Goal: Leave review/rating: Share an evaluation or opinion about a product, service, or content

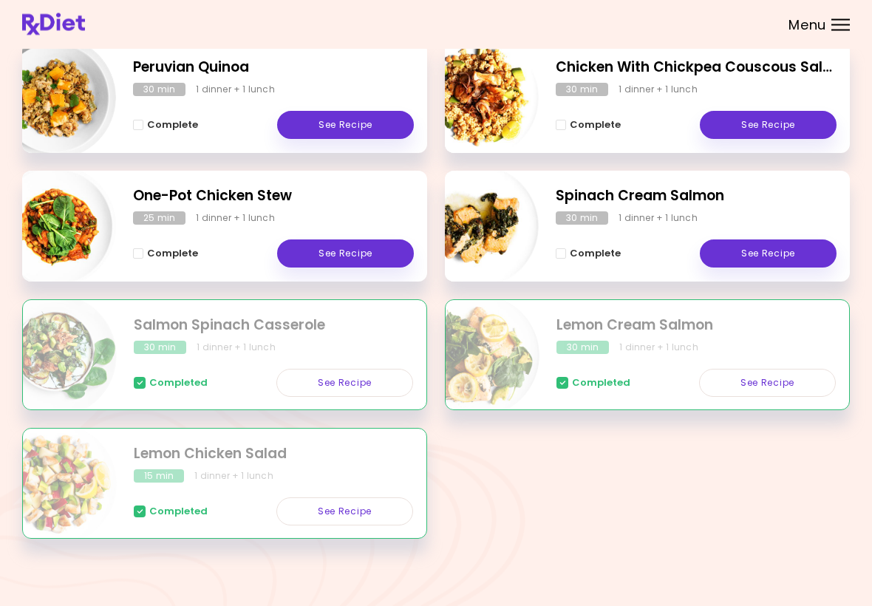
scroll to position [228, 0]
click at [375, 260] on link "See Recipe" at bounding box center [345, 253] width 137 height 28
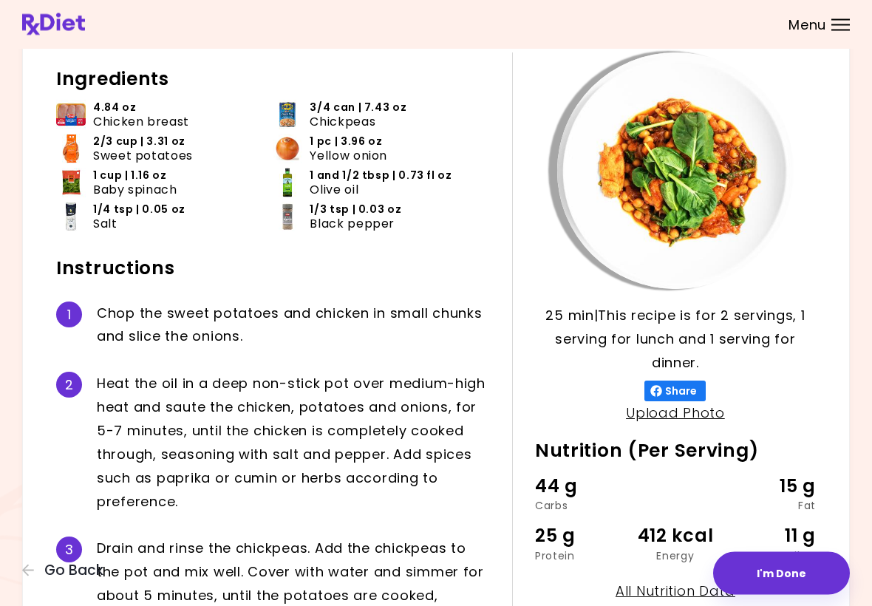
scroll to position [77, 0]
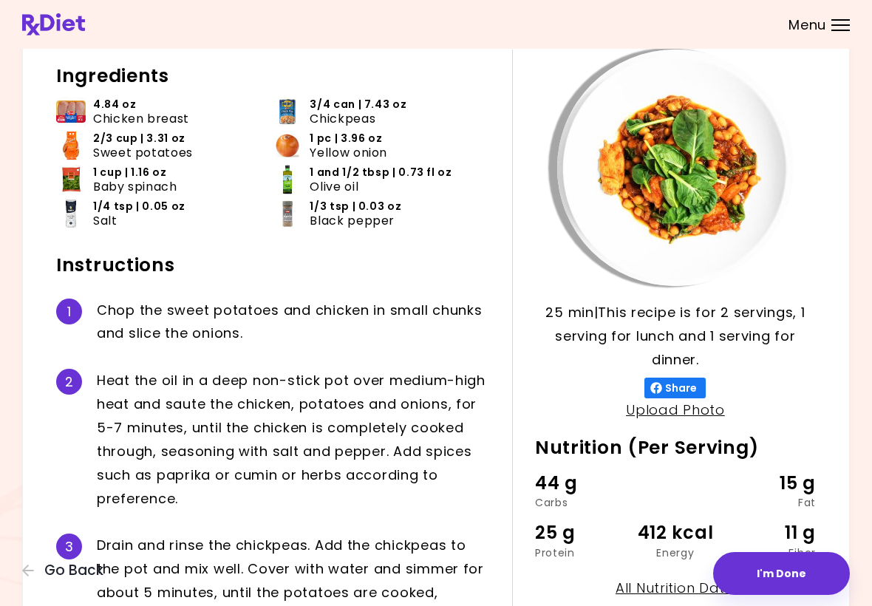
click at [64, 568] on span "Go Back" at bounding box center [73, 570] width 59 height 16
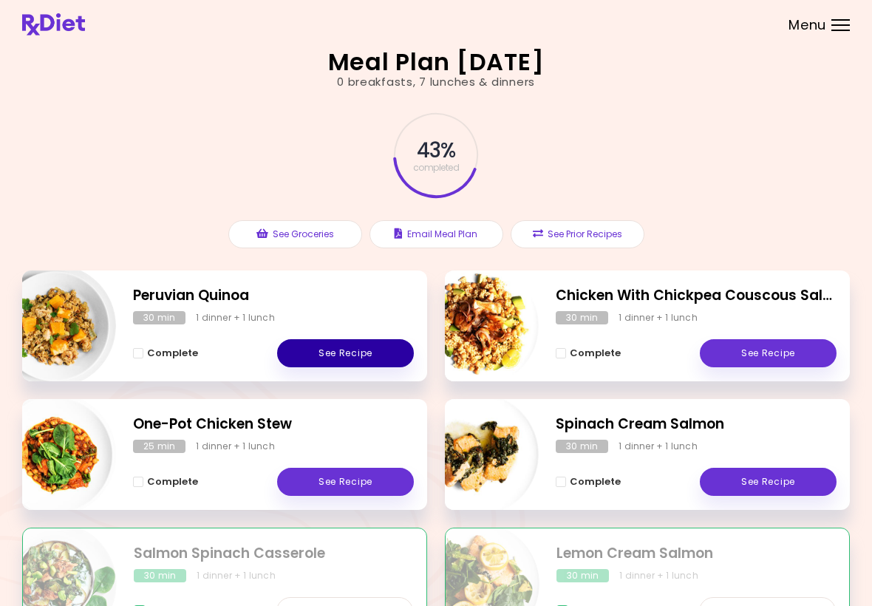
click at [357, 363] on link "See Recipe" at bounding box center [345, 353] width 137 height 28
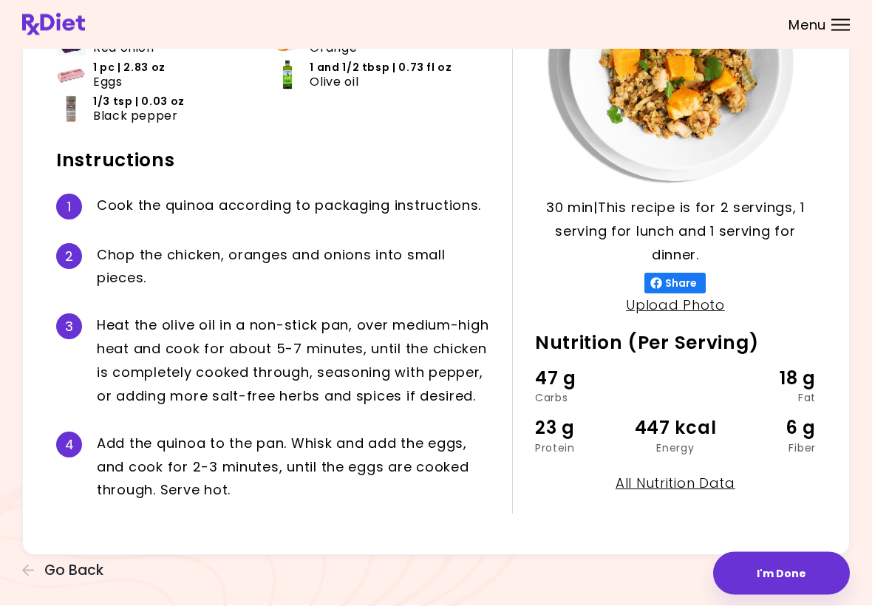
scroll to position [197, 0]
click at [89, 575] on span "Go Back" at bounding box center [73, 570] width 59 height 16
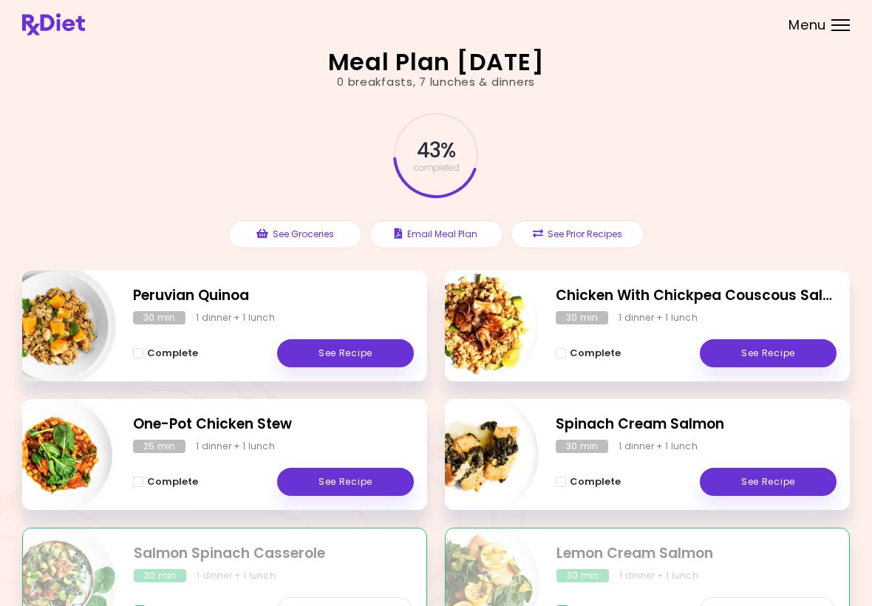
click at [605, 355] on link "See Recipe" at bounding box center [768, 353] width 137 height 28
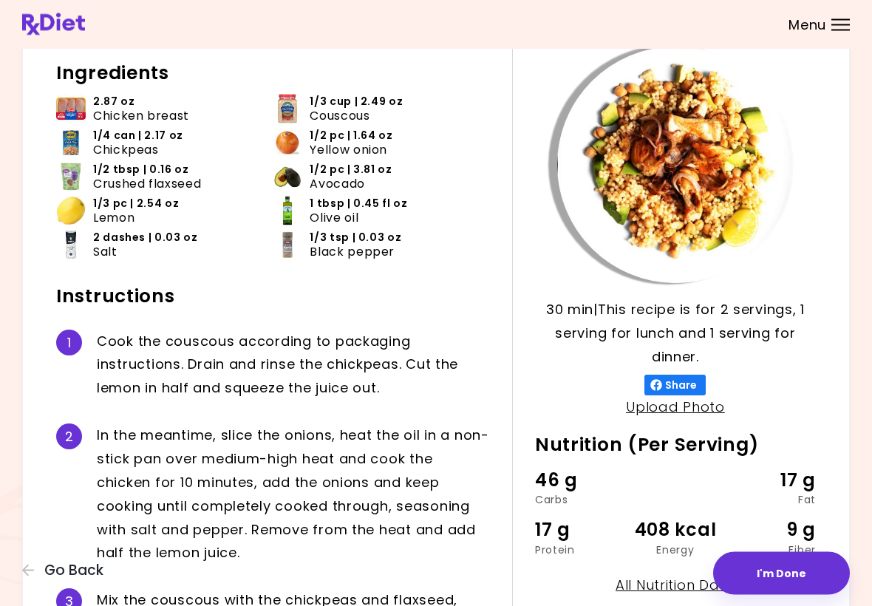
scroll to position [78, 0]
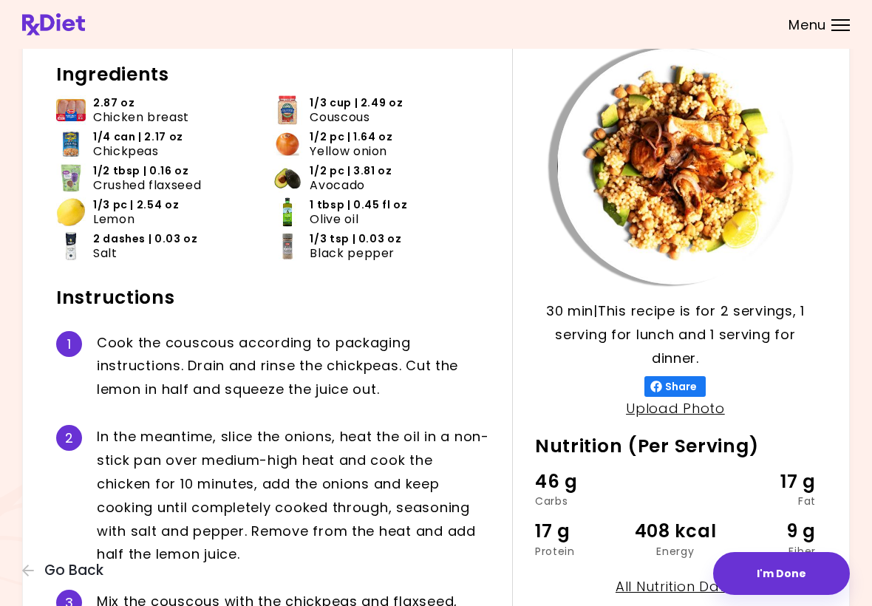
click at [52, 571] on span "Go Back" at bounding box center [73, 570] width 59 height 16
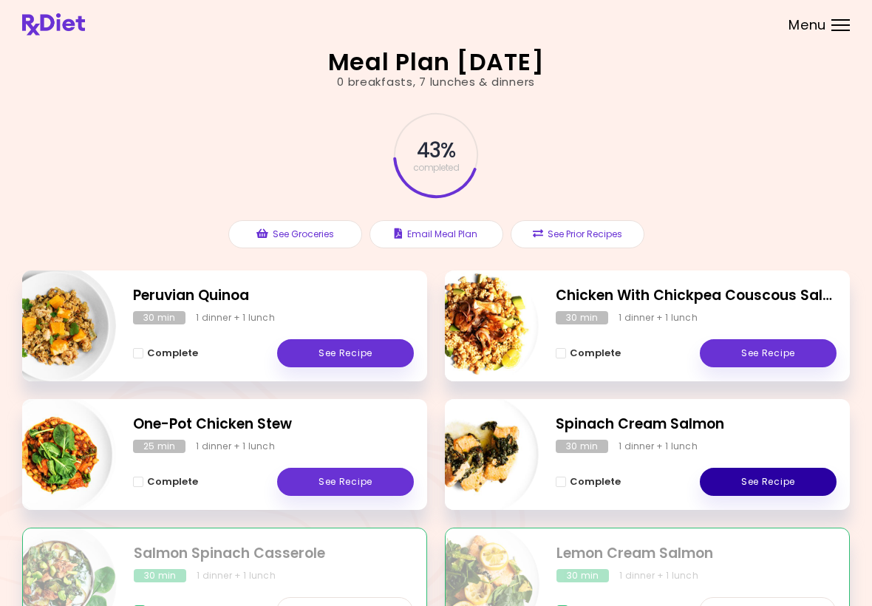
click at [605, 485] on link "See Recipe" at bounding box center [768, 482] width 137 height 28
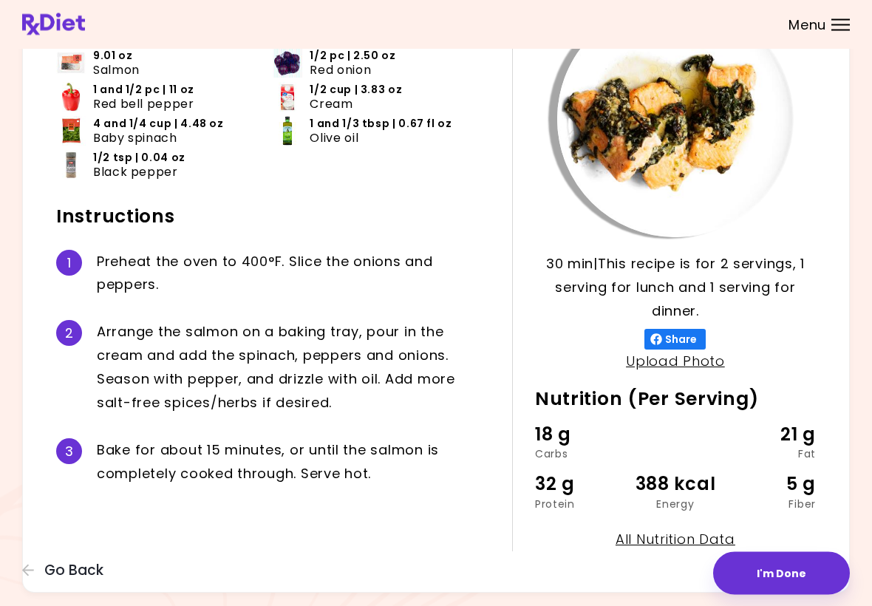
scroll to position [128, 0]
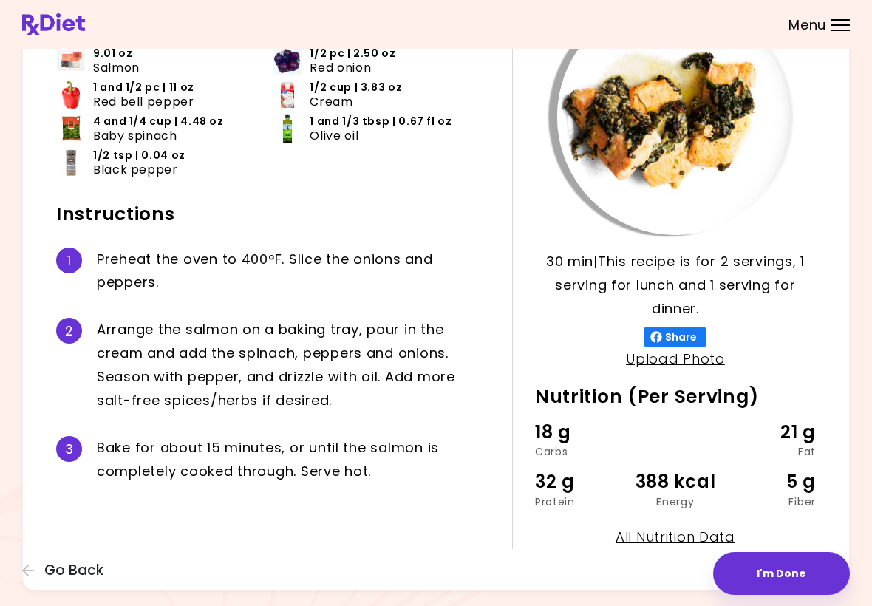
click at [605, 582] on button "I'm Done" at bounding box center [781, 573] width 137 height 43
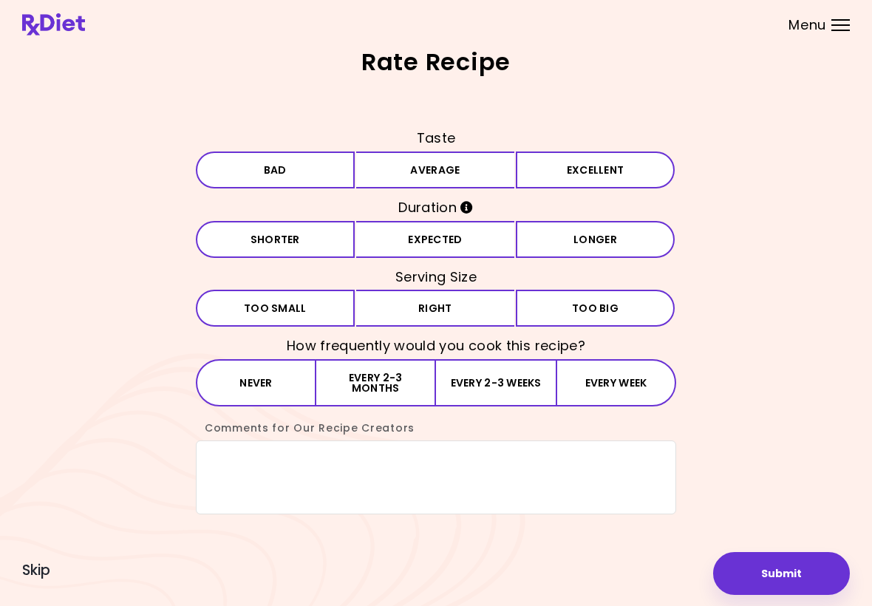
click at [493, 172] on button "Average" at bounding box center [435, 169] width 159 height 37
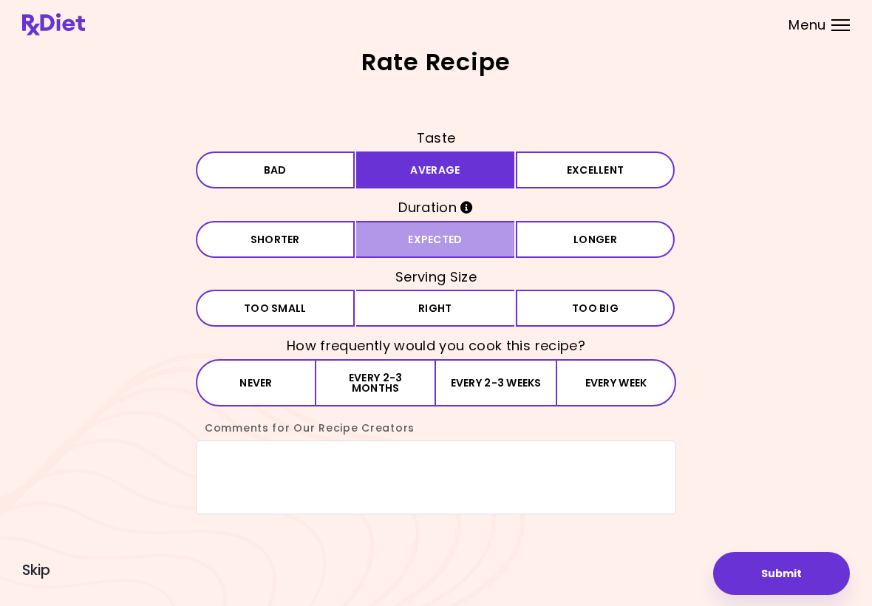
click at [485, 244] on button "Expected" at bounding box center [435, 239] width 159 height 37
click at [481, 308] on button "Right" at bounding box center [435, 308] width 159 height 37
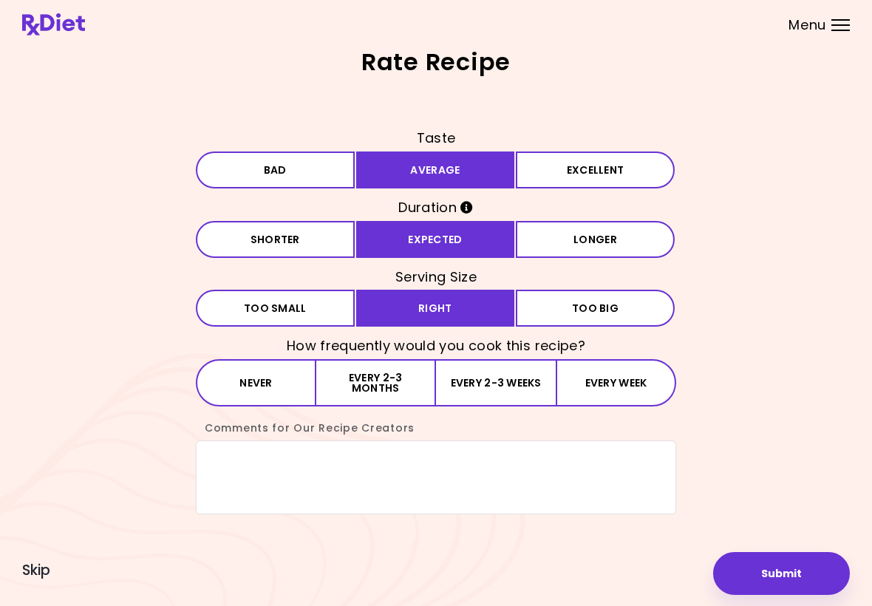
click at [418, 385] on button "Every 2-3 months" at bounding box center [376, 382] width 120 height 47
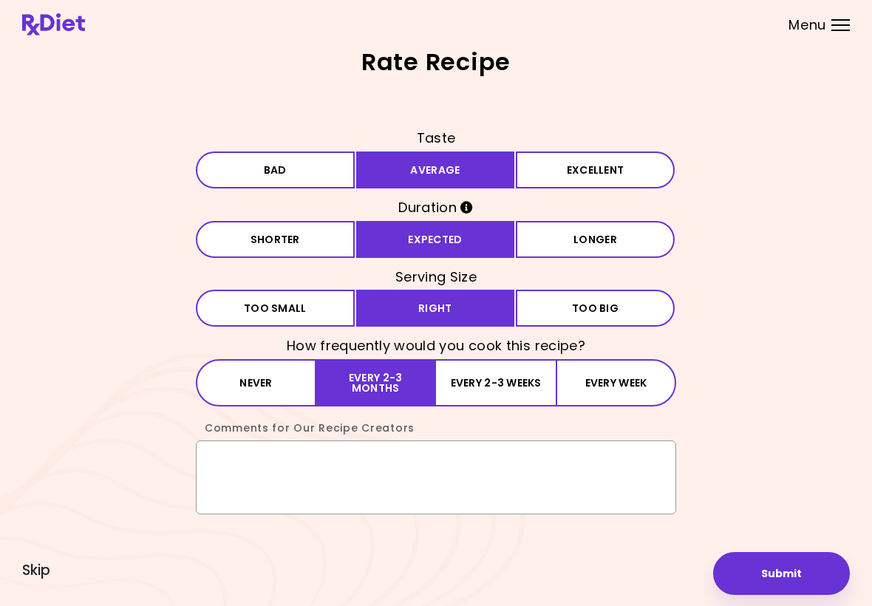
click at [234, 460] on textarea "Comments for Our Recipe Creators" at bounding box center [436, 477] width 480 height 74
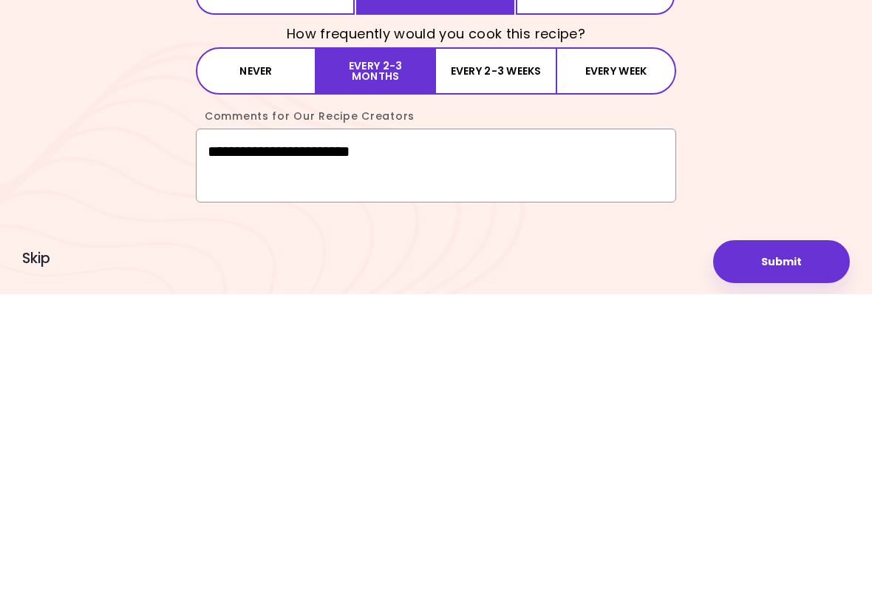
type textarea "**********"
click at [605, 552] on button "Submit" at bounding box center [781, 573] width 137 height 43
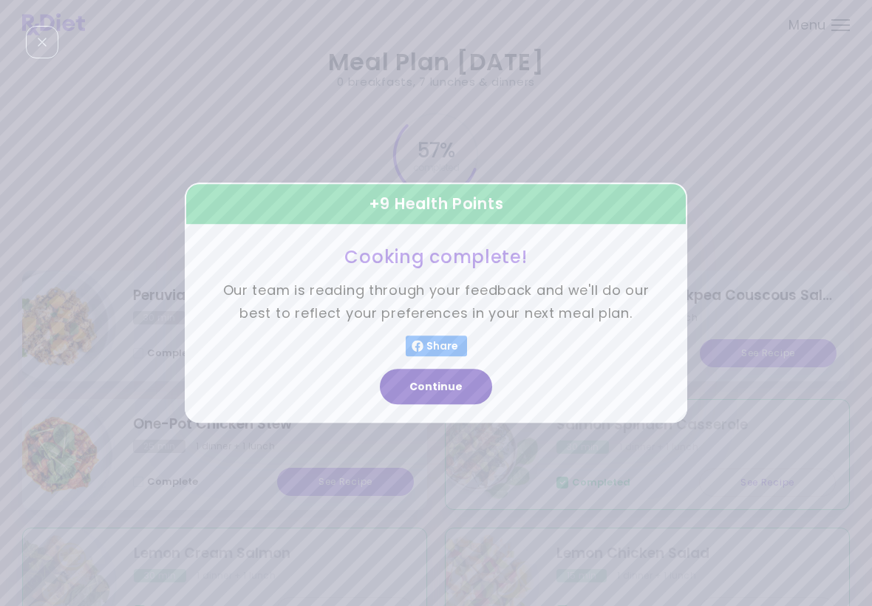
click at [449, 392] on button "Continue" at bounding box center [436, 386] width 112 height 35
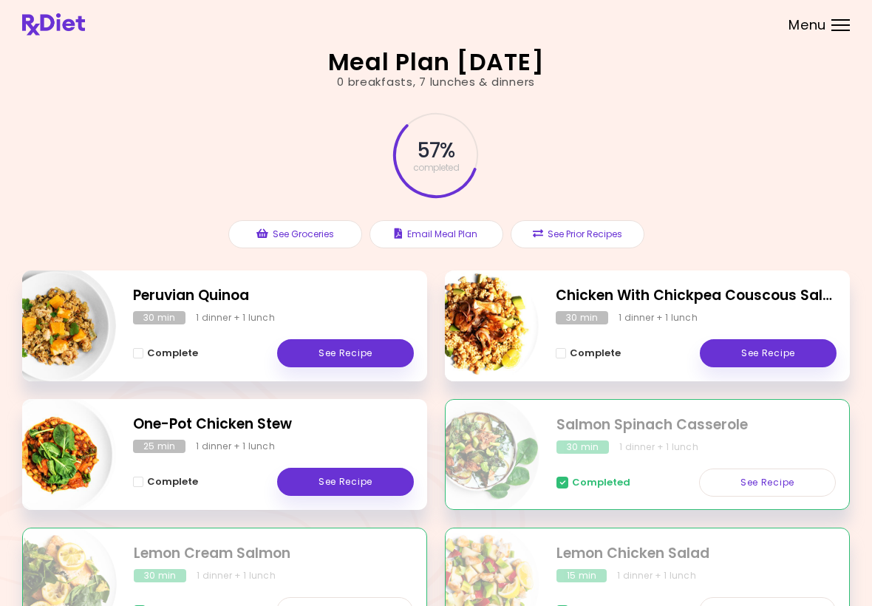
click at [361, 483] on link "See Recipe" at bounding box center [345, 482] width 137 height 28
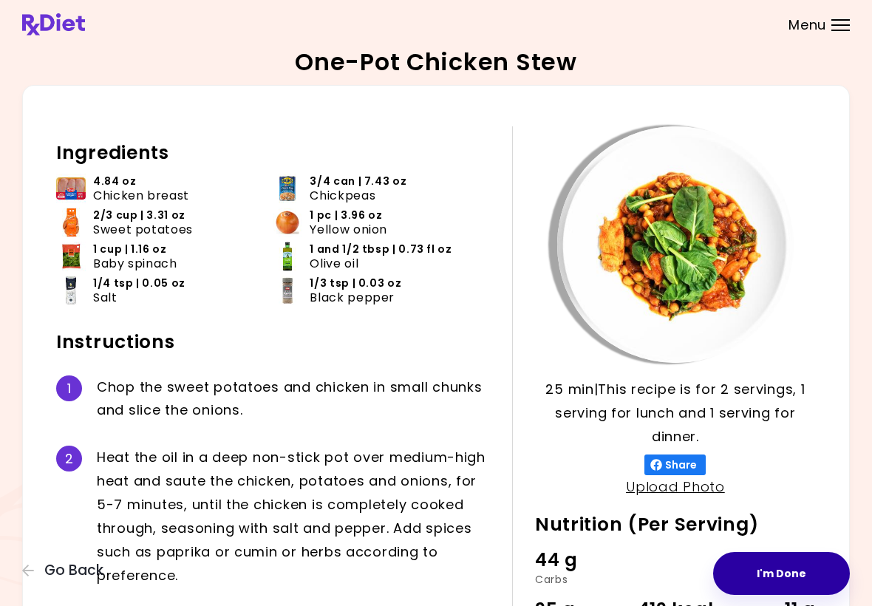
click at [605, 576] on button "I'm Done" at bounding box center [781, 573] width 137 height 43
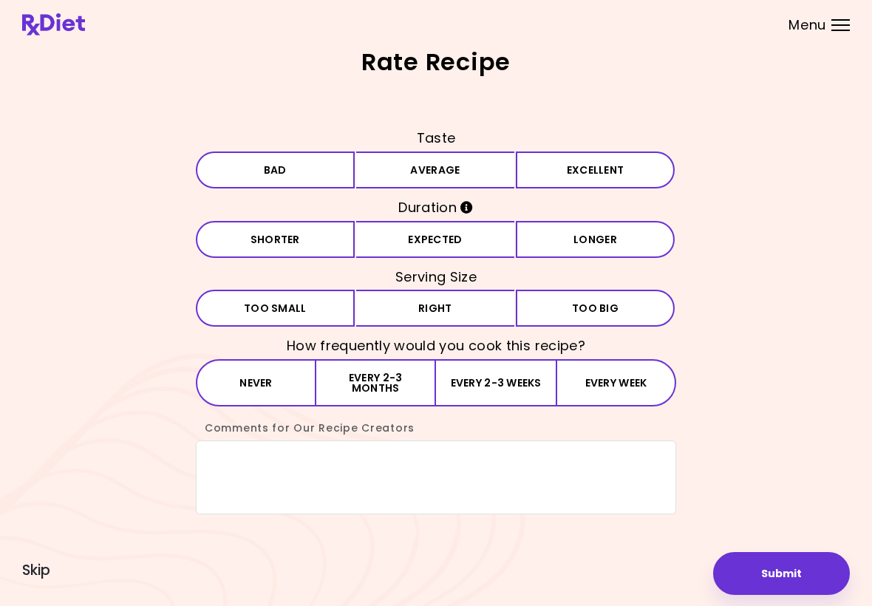
click at [493, 171] on button "Average" at bounding box center [435, 169] width 159 height 37
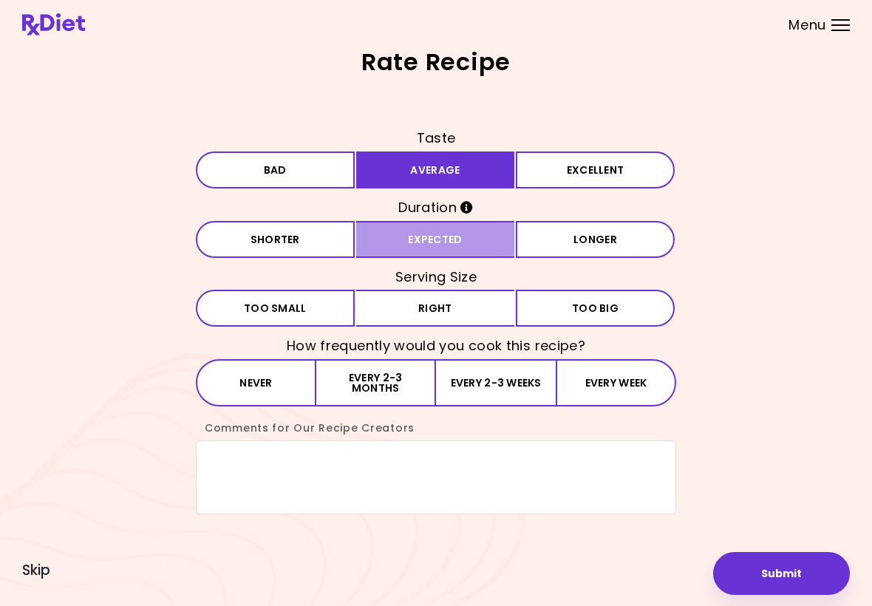
click at [486, 245] on button "Expected" at bounding box center [435, 239] width 159 height 37
click at [474, 316] on button "Right" at bounding box center [435, 308] width 159 height 37
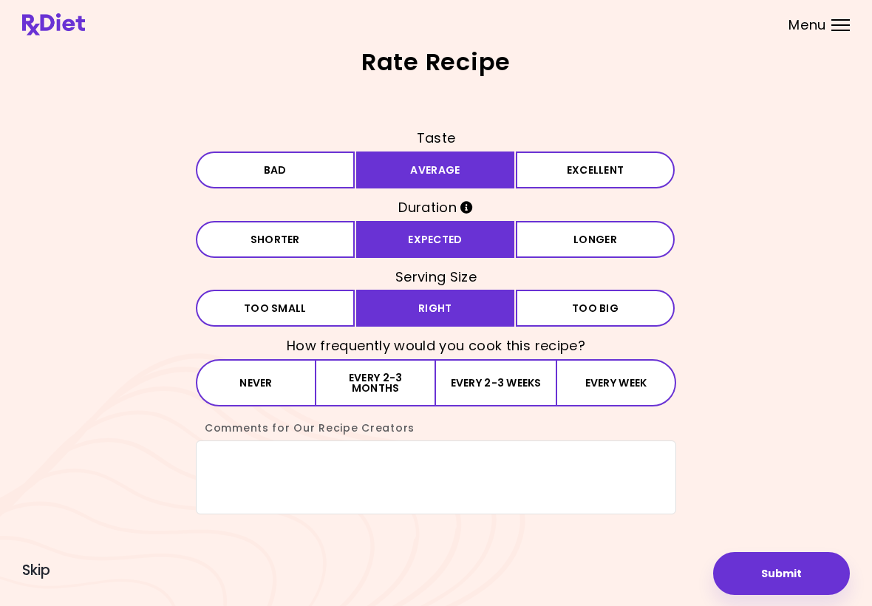
click at [414, 389] on button "Every 2-3 months" at bounding box center [376, 382] width 120 height 47
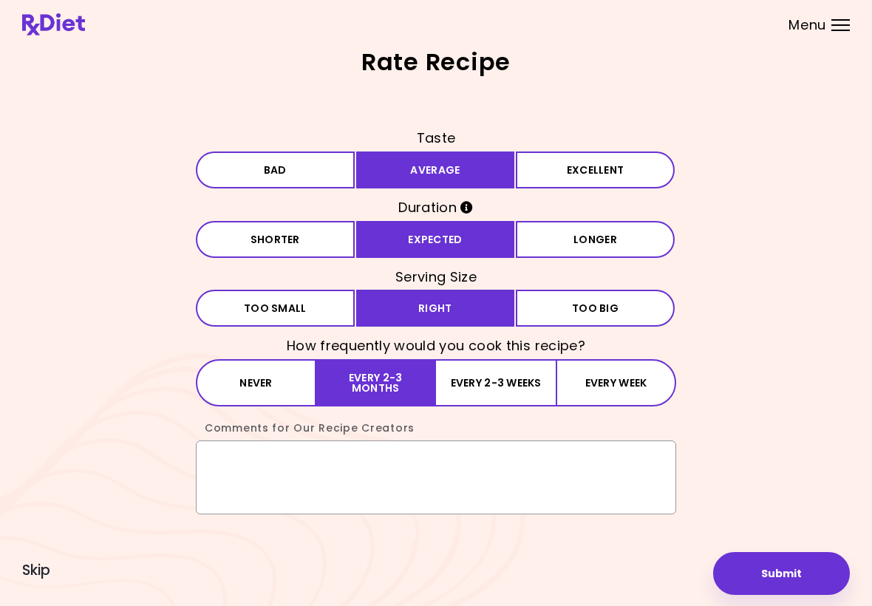
click at [237, 461] on textarea "Comments for Our Recipe Creators" at bounding box center [436, 477] width 480 height 74
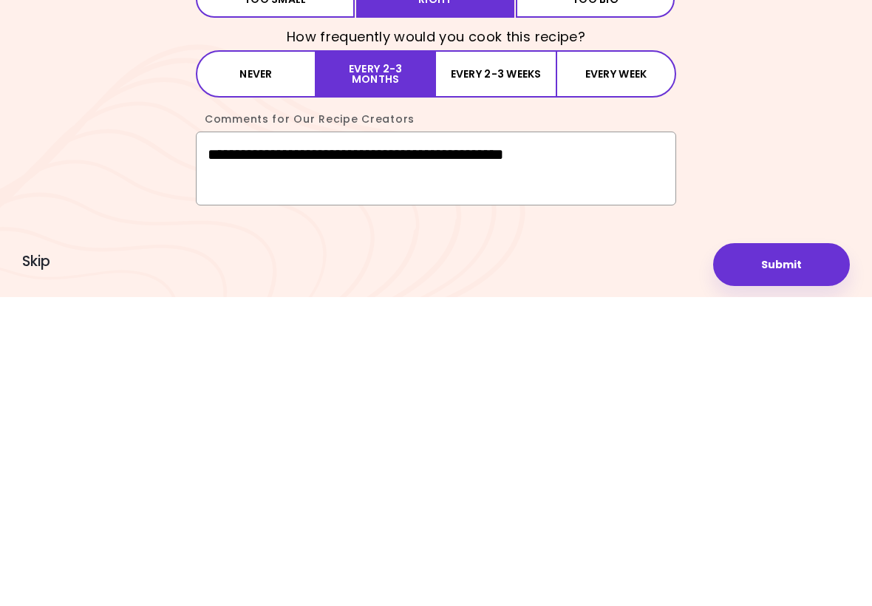
type textarea "**********"
click at [605, 552] on button "Submit" at bounding box center [781, 573] width 137 height 43
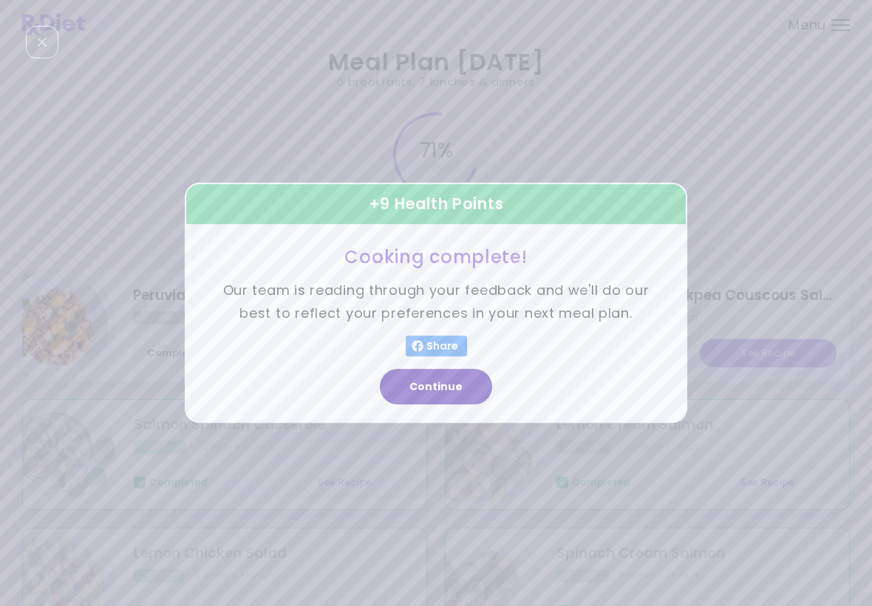
click at [436, 398] on button "Continue" at bounding box center [436, 386] width 112 height 35
